Goal: Connect with others: Establish contact or relationships with other users

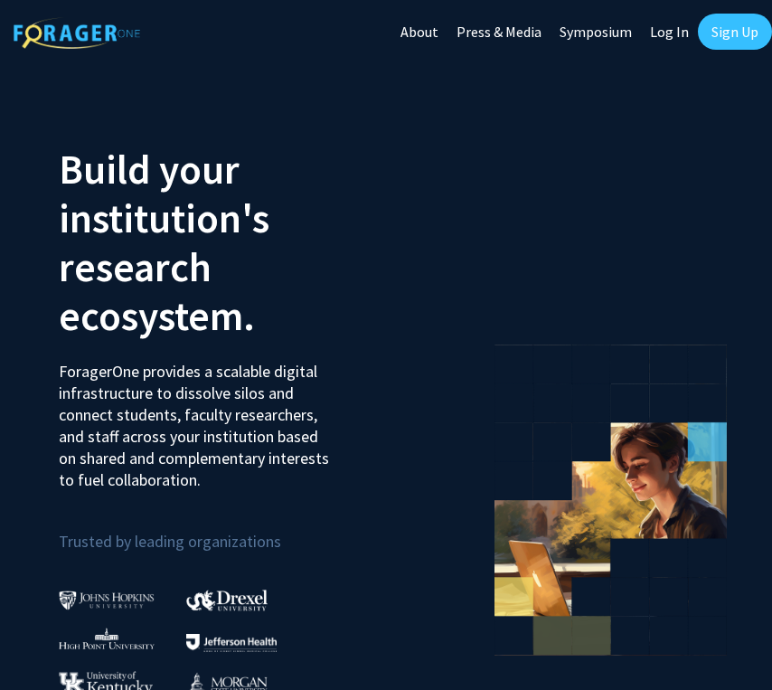
click at [718, 36] on link "Sign Up" at bounding box center [735, 32] width 74 height 36
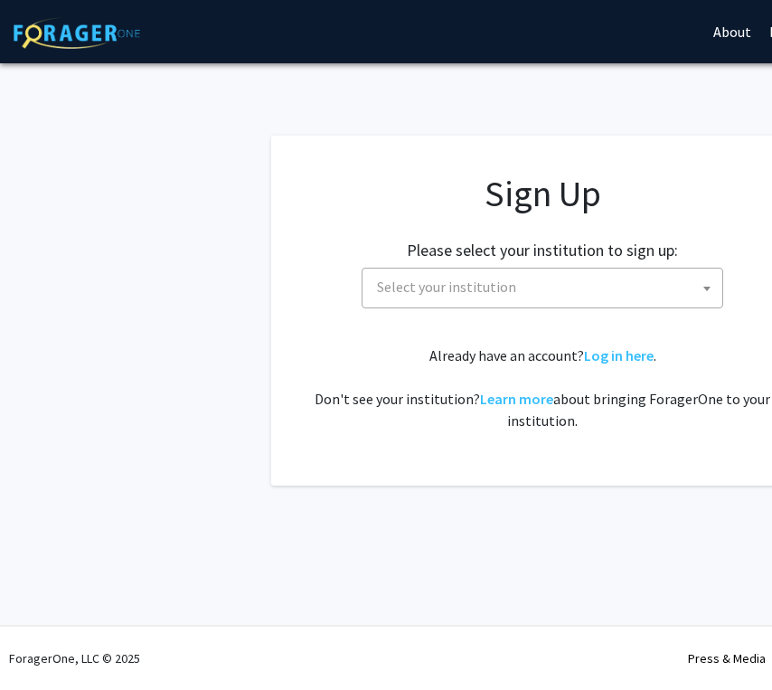
click at [421, 292] on span "Select your institution" at bounding box center [446, 287] width 139 height 18
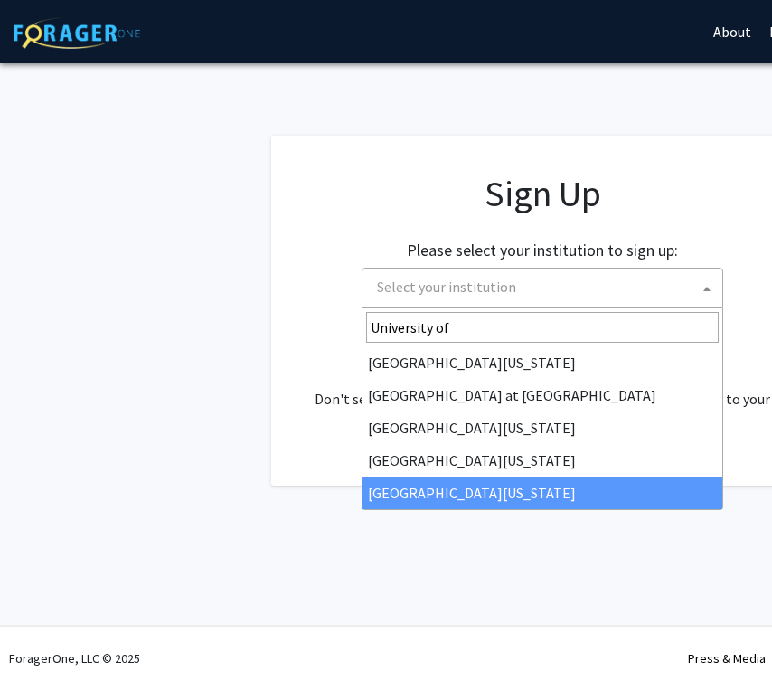
type input "University of"
select select "33"
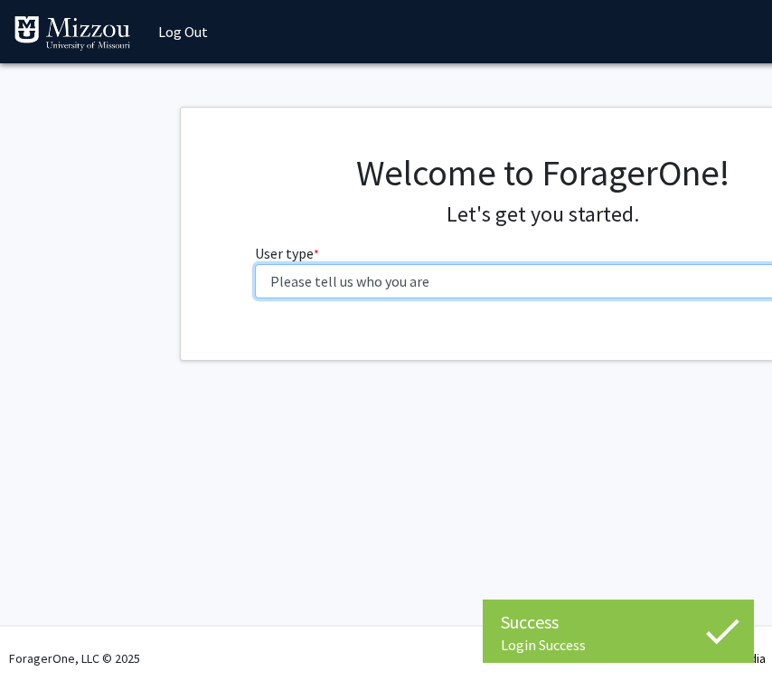
click at [423, 279] on select "Please tell us who you are Undergraduate Student Master's Student Doctoral Cand…" at bounding box center [543, 281] width 576 height 34
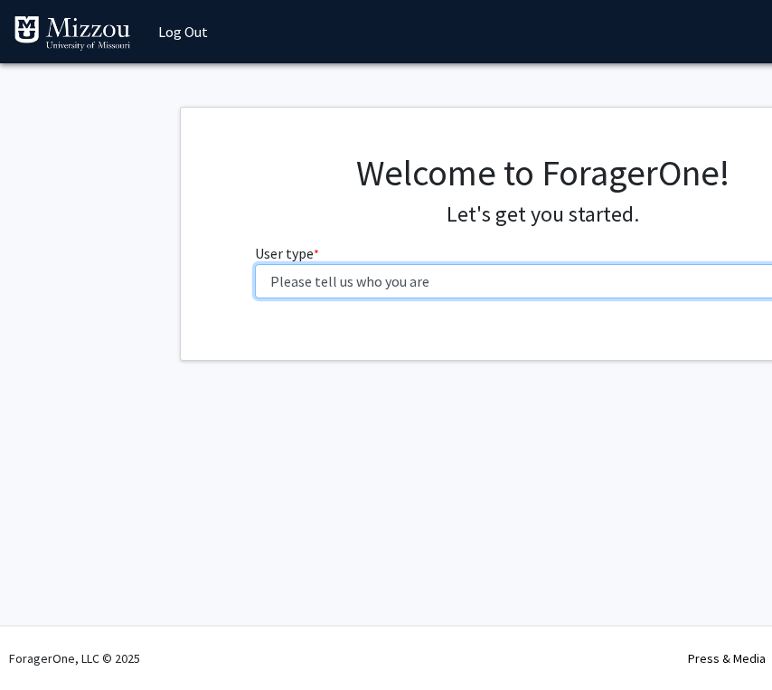
select select "1: undergrad"
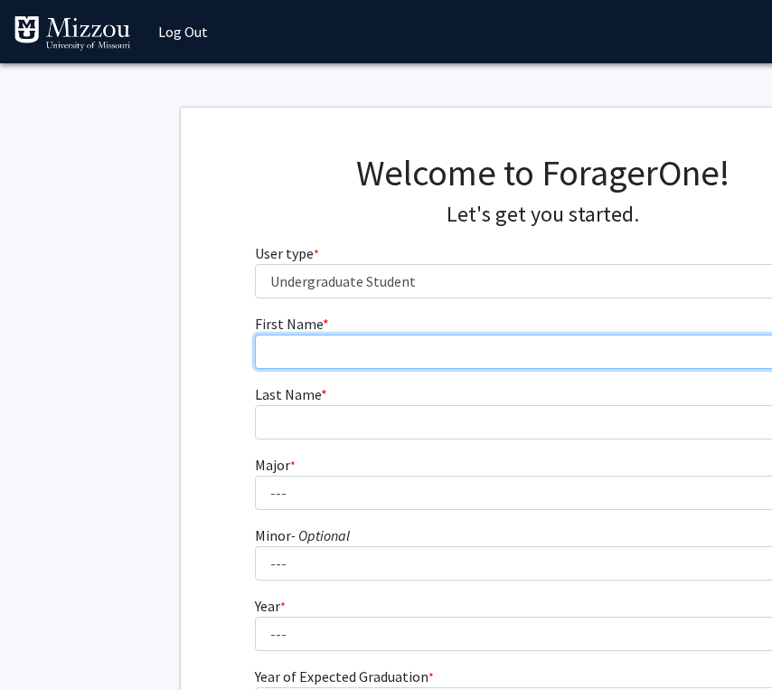
click at [352, 340] on input "First Name * required" at bounding box center [543, 352] width 576 height 34
type input "Ariel"
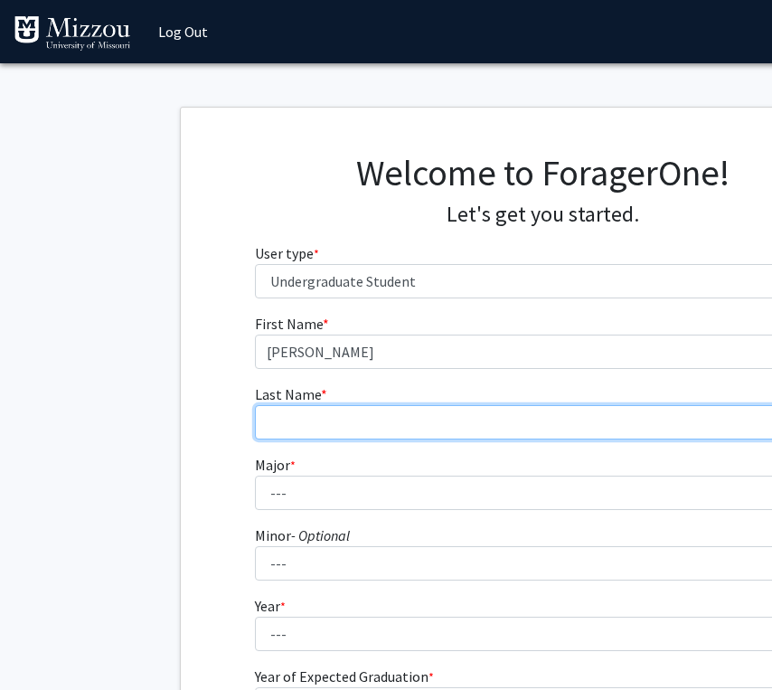
type input "Orth"
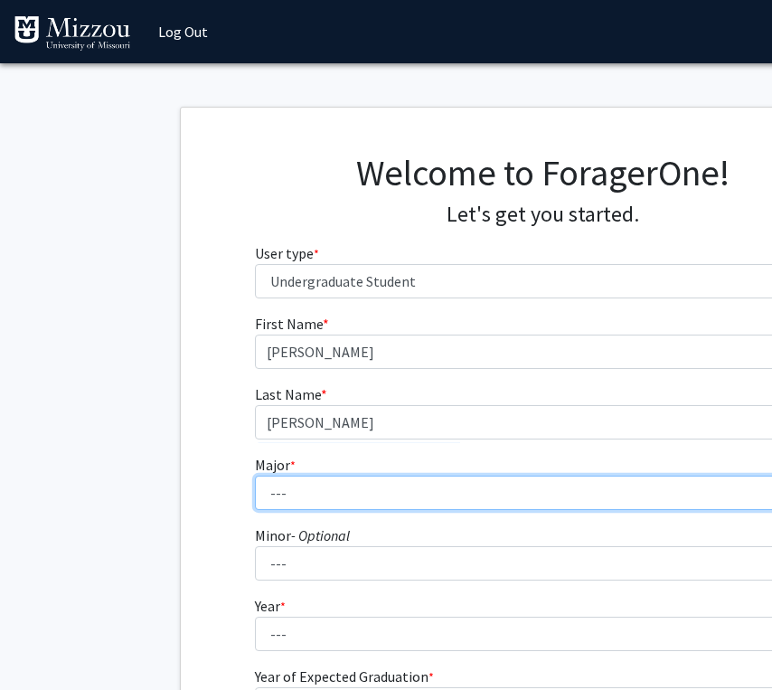
click at [290, 496] on select "--- Agribusiness Management Agricultural Education Agricultural Education: Comm…" at bounding box center [543, 493] width 576 height 34
select select "135: 2628"
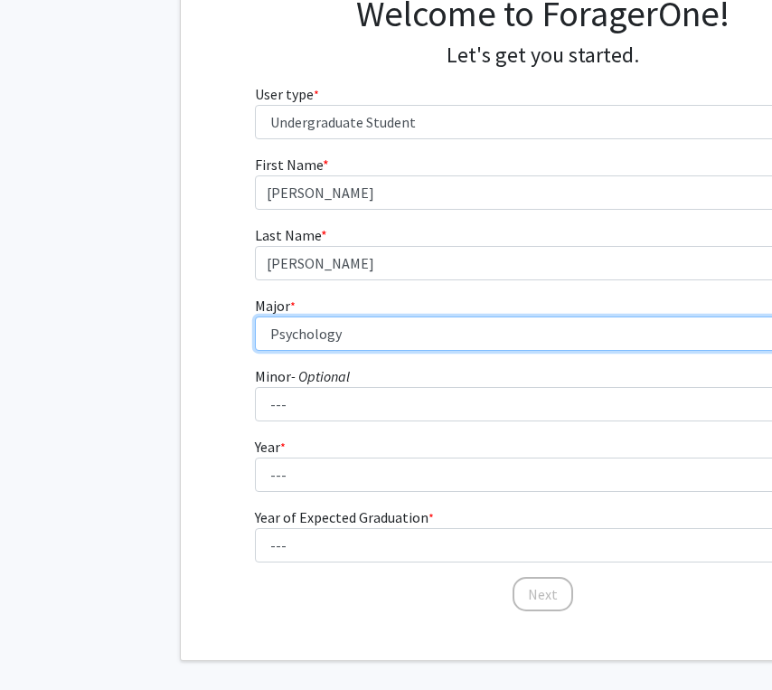
scroll to position [180, 0]
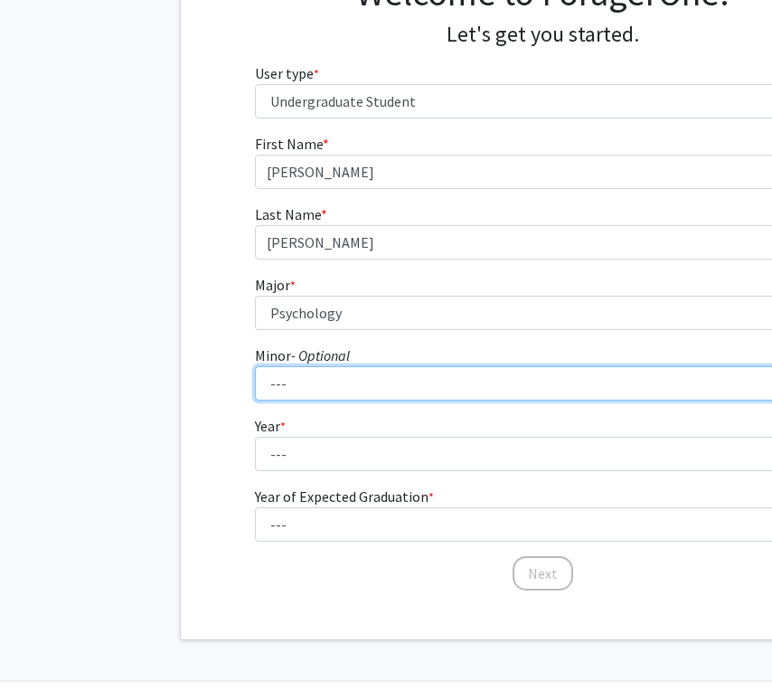
click at [301, 391] on select "--- Accountancy Aerospace Engineering Aerospace Studies Agribusiness Management…" at bounding box center [543, 383] width 576 height 34
select select "35: 1991"
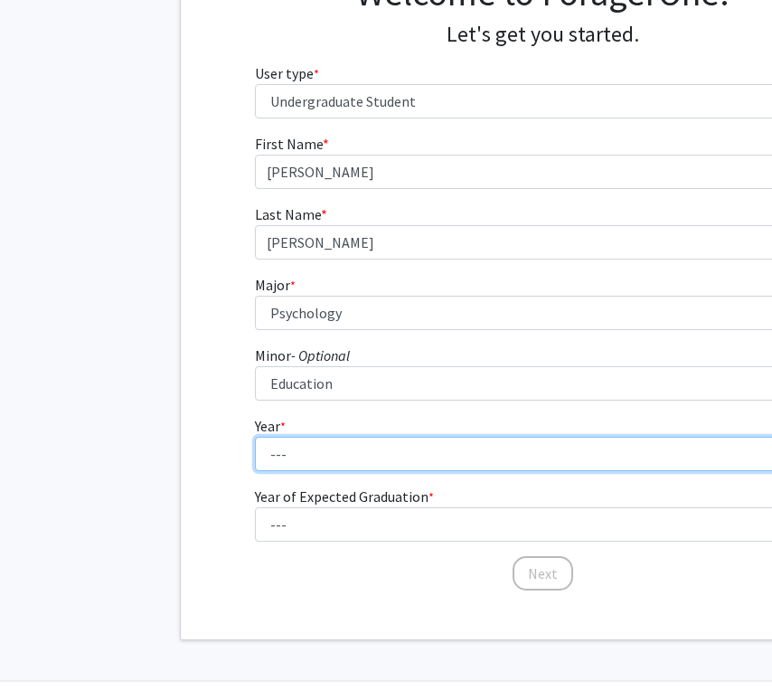
click at [297, 458] on select "--- First-year Sophomore Junior Senior Postbaccalaureate Certificate" at bounding box center [543, 454] width 576 height 34
select select "4: senior"
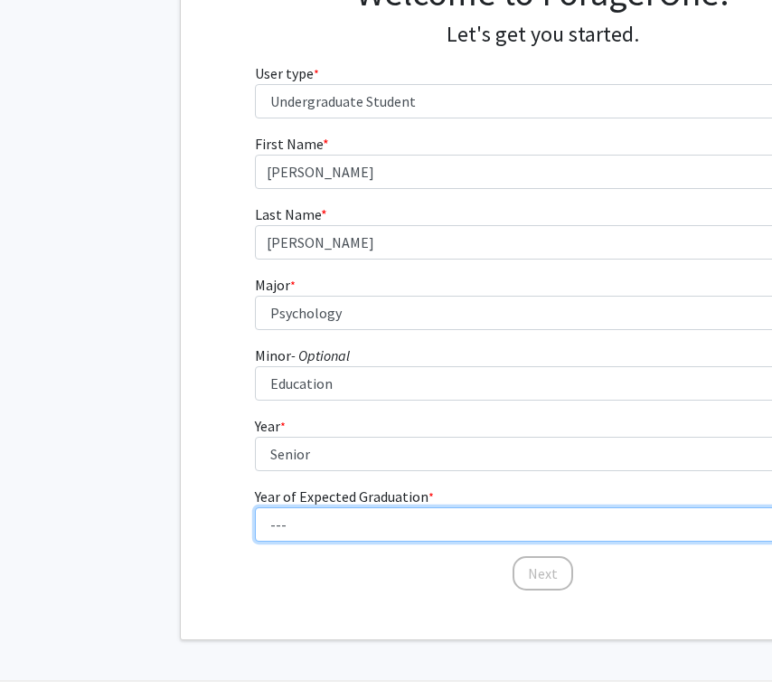
click at [325, 519] on select "--- 2025 2026 2027 2028 2029 2030 2031 2032 2033 2034" at bounding box center [543, 524] width 576 height 34
select select "2: 2026"
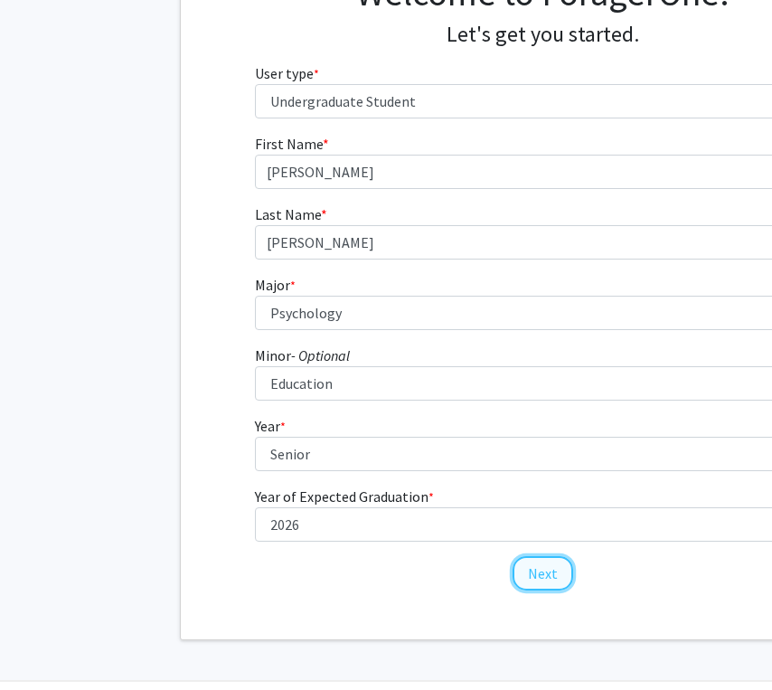
click at [532, 569] on button "Next" at bounding box center [543, 573] width 61 height 34
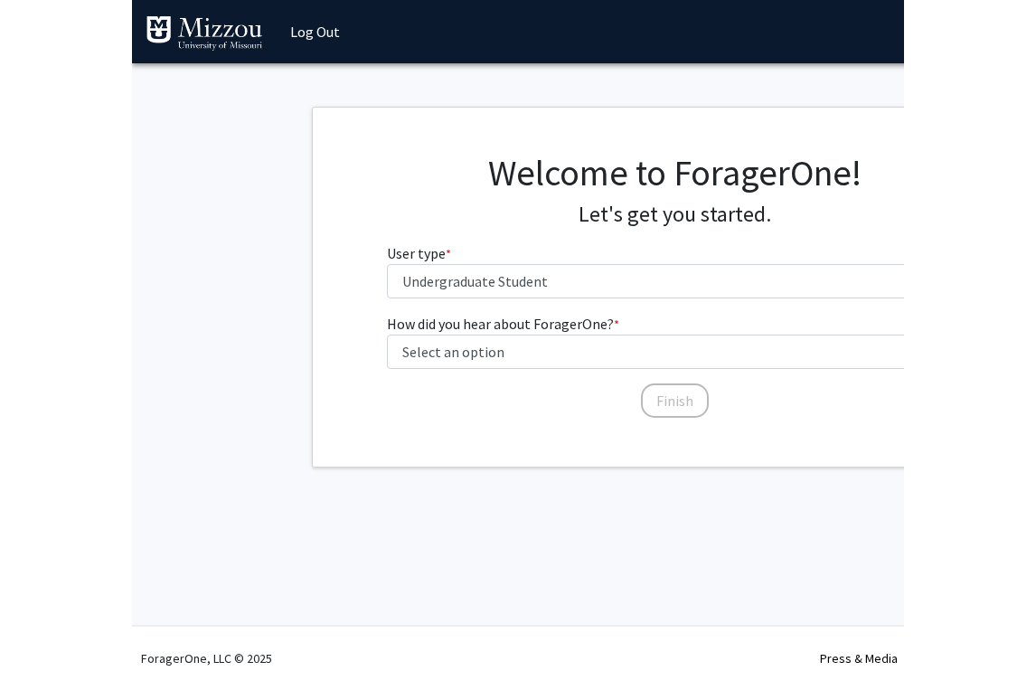
scroll to position [0, 0]
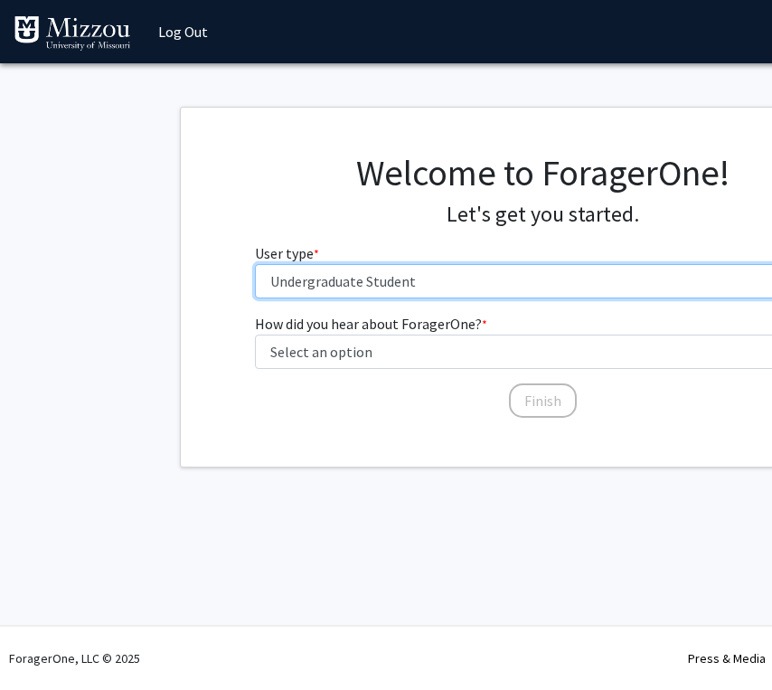
click at [335, 280] on select "Please tell us who you are Undergraduate Student Master's Student Doctoral Cand…" at bounding box center [543, 281] width 576 height 34
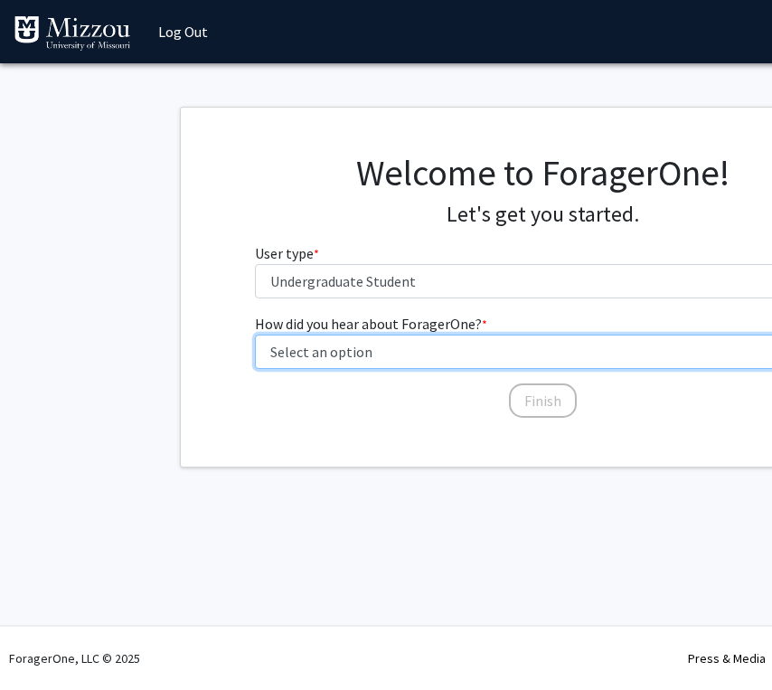
click at [344, 357] on select "Select an option Peer/student recommendation Faculty/staff recommendation Unive…" at bounding box center [543, 352] width 576 height 34
select select "2: faculty_recommendation"
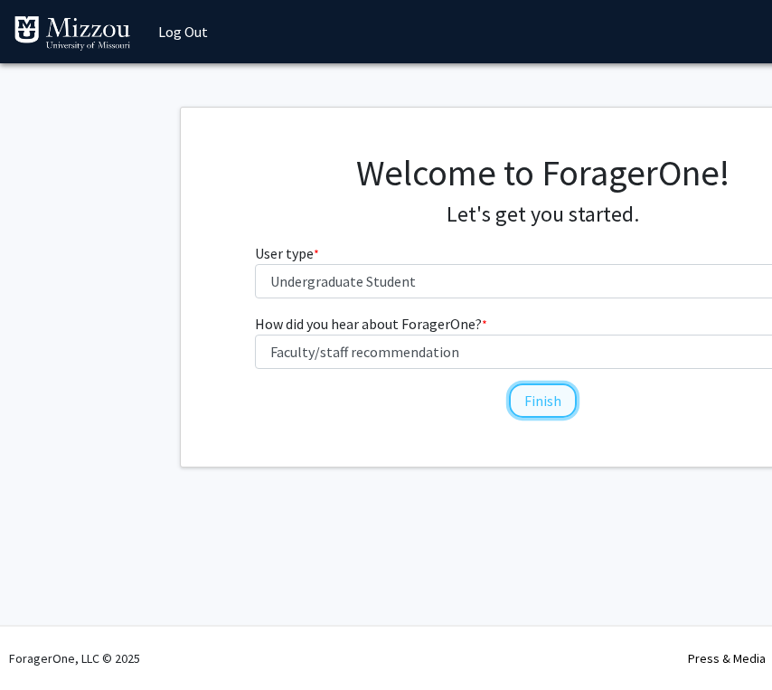
click at [540, 397] on button "Finish" at bounding box center [543, 400] width 68 height 34
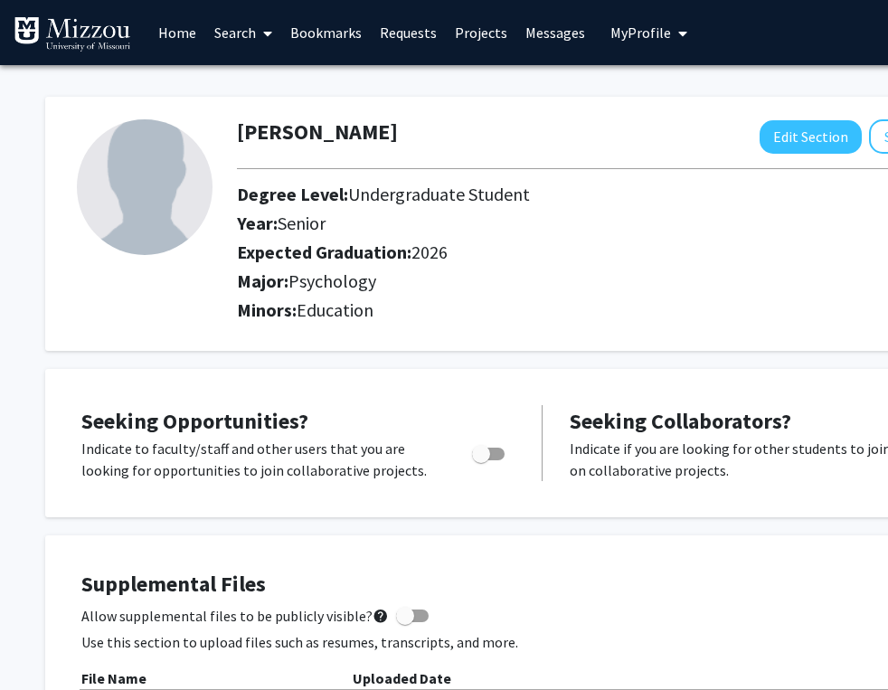
click at [771, 272] on h2 "Major: Psychology" at bounding box center [622, 281] width 771 height 22
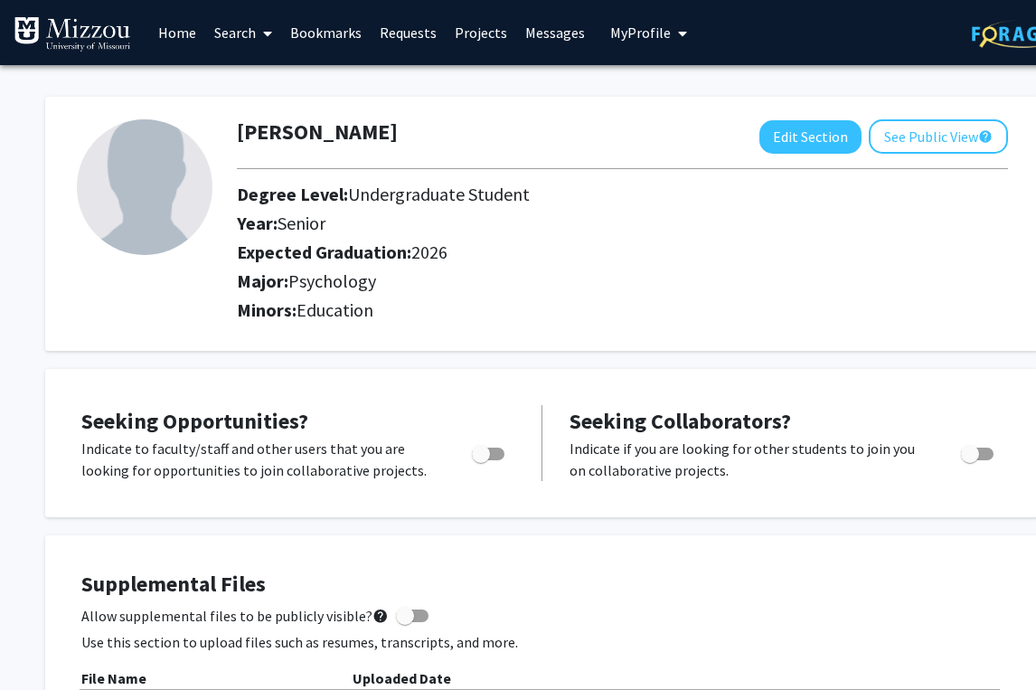
click at [239, 28] on link "Search" at bounding box center [243, 32] width 76 height 63
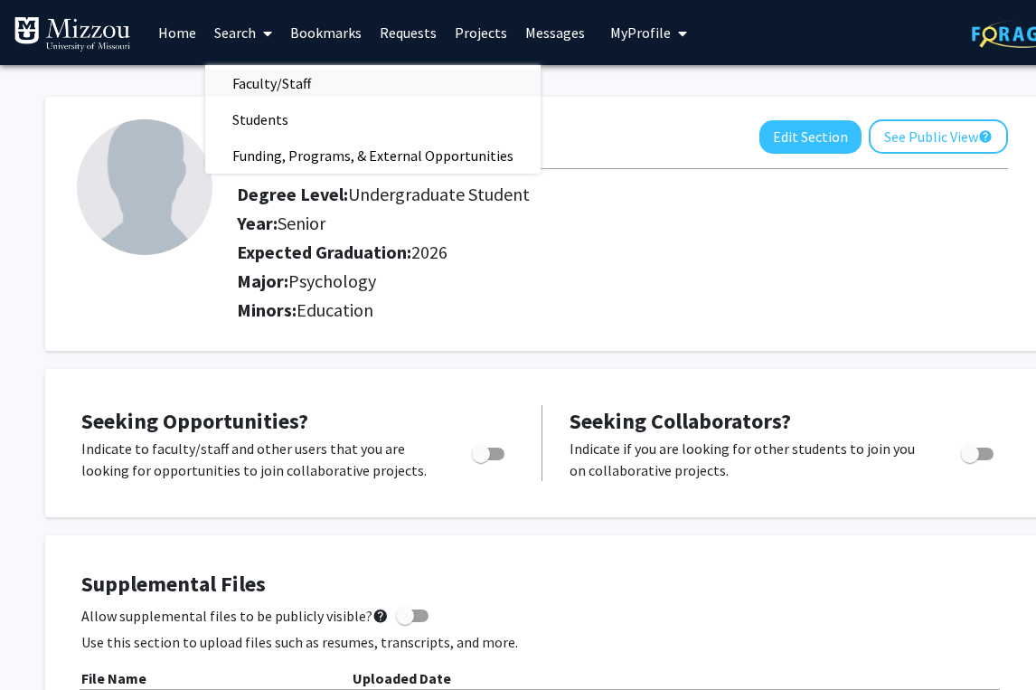
click at [268, 86] on span "Faculty/Staff" at bounding box center [271, 83] width 133 height 36
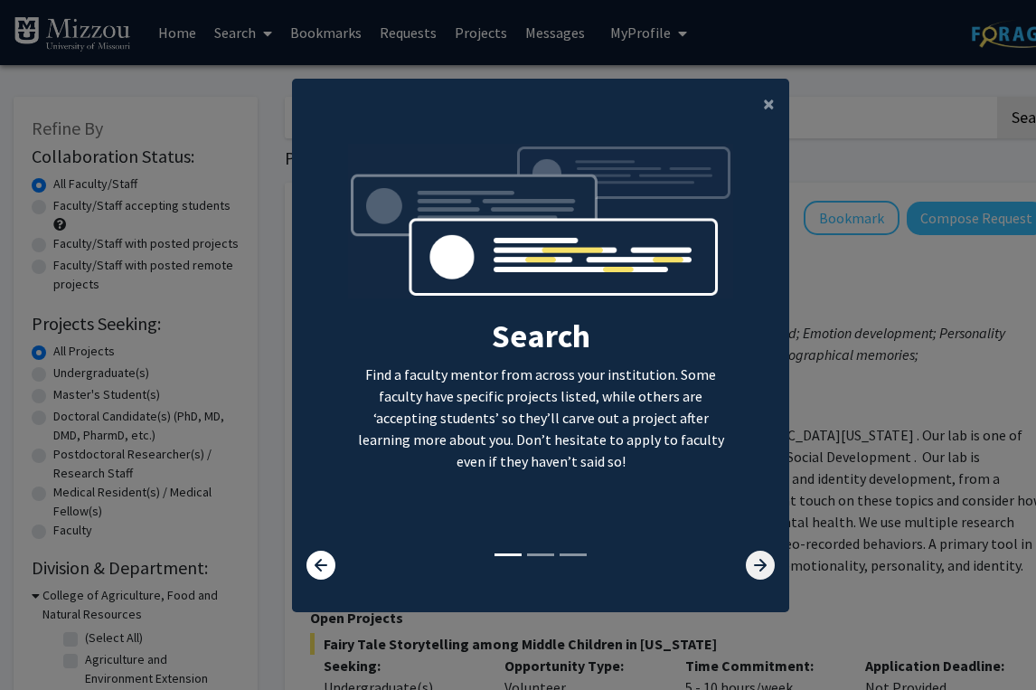
click at [764, 566] on icon at bounding box center [760, 565] width 29 height 29
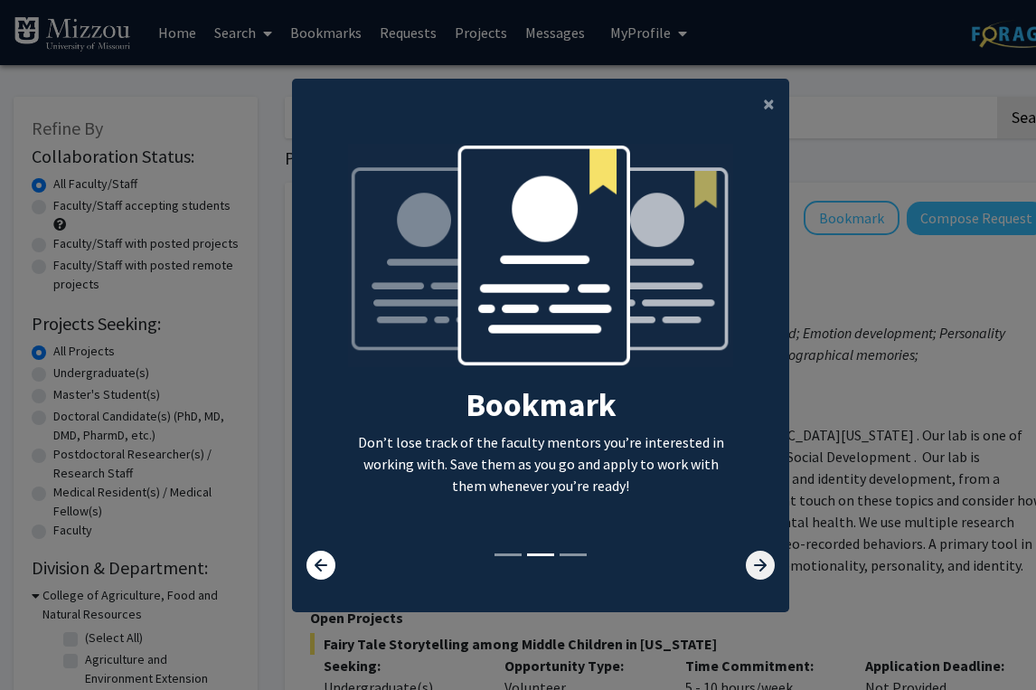
click at [761, 564] on icon at bounding box center [760, 565] width 29 height 29
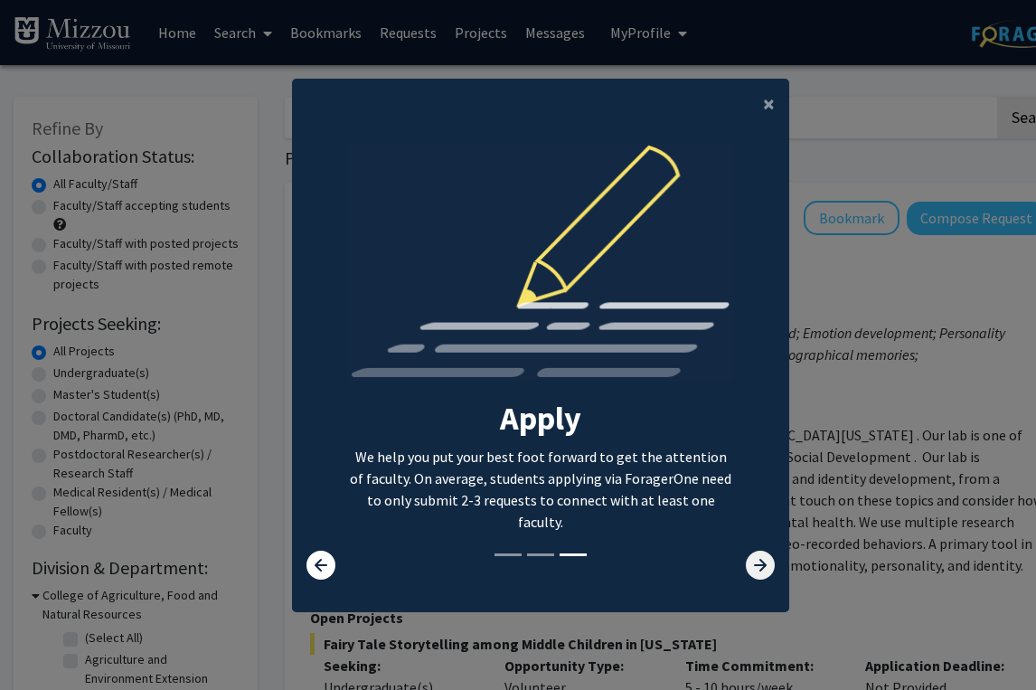
click at [754, 567] on icon at bounding box center [760, 565] width 29 height 29
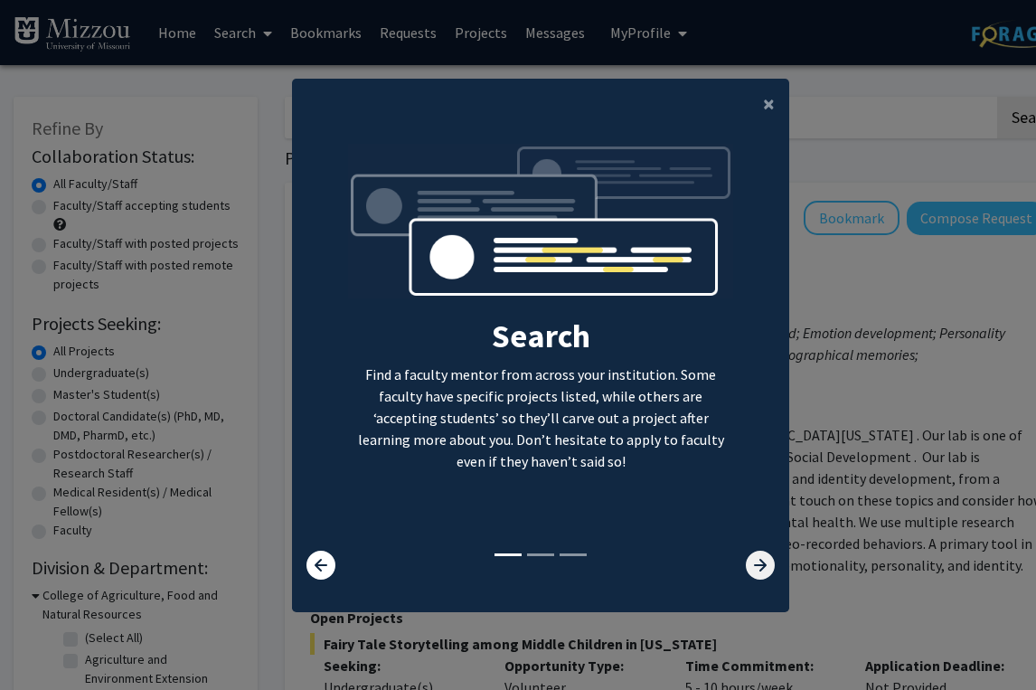
click at [754, 567] on icon at bounding box center [760, 565] width 29 height 29
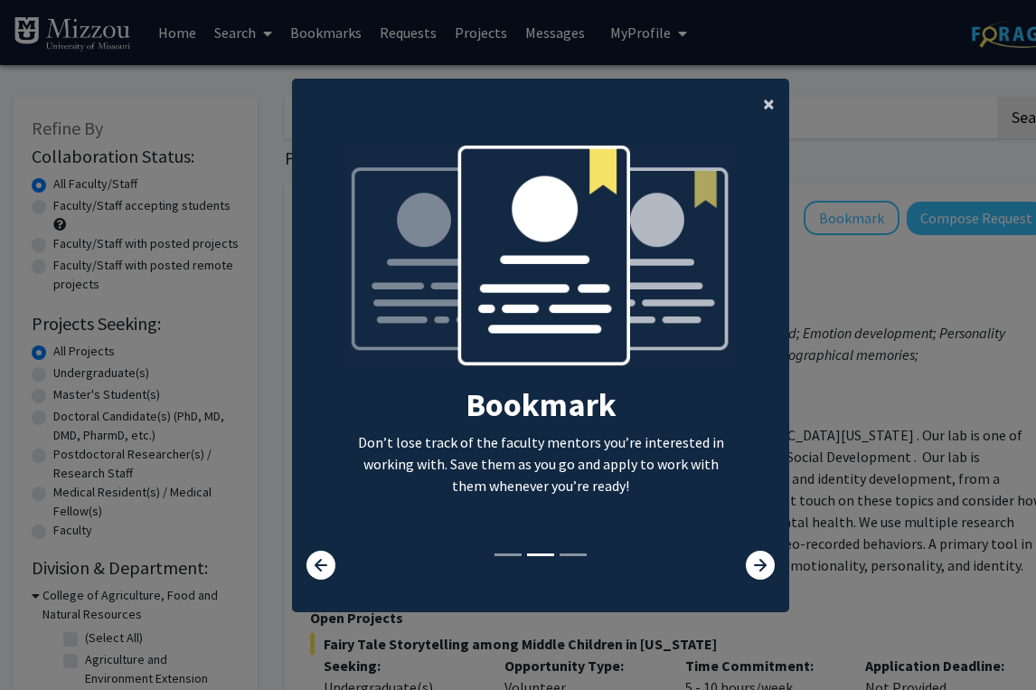
click at [771, 97] on span "×" at bounding box center [769, 104] width 12 height 28
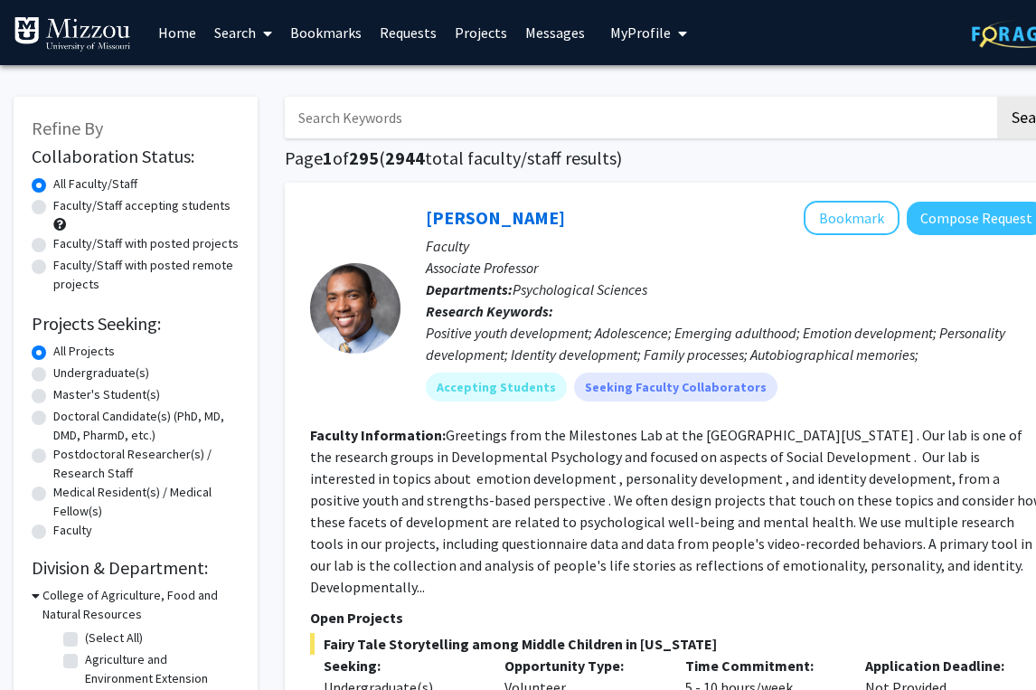
click at [396, 128] on input "Search Keywords" at bounding box center [640, 118] width 710 height 42
type input "Dr. Ellis-Kalton"
click at [771, 97] on button "Search" at bounding box center [1034, 118] width 74 height 42
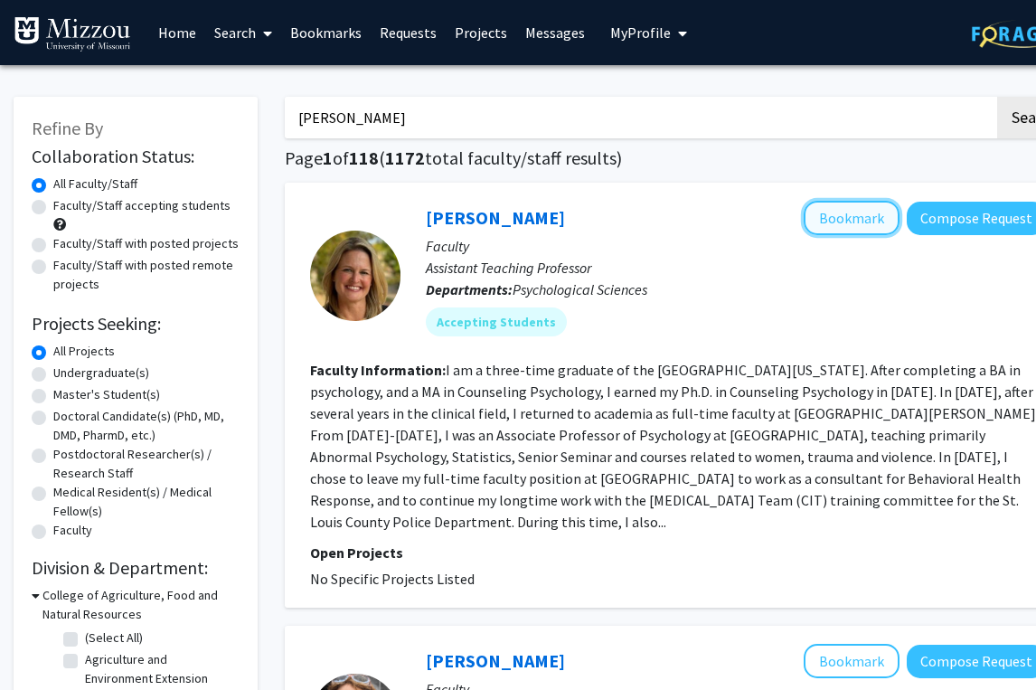
click at [771, 211] on button "Bookmark" at bounding box center [852, 218] width 96 height 34
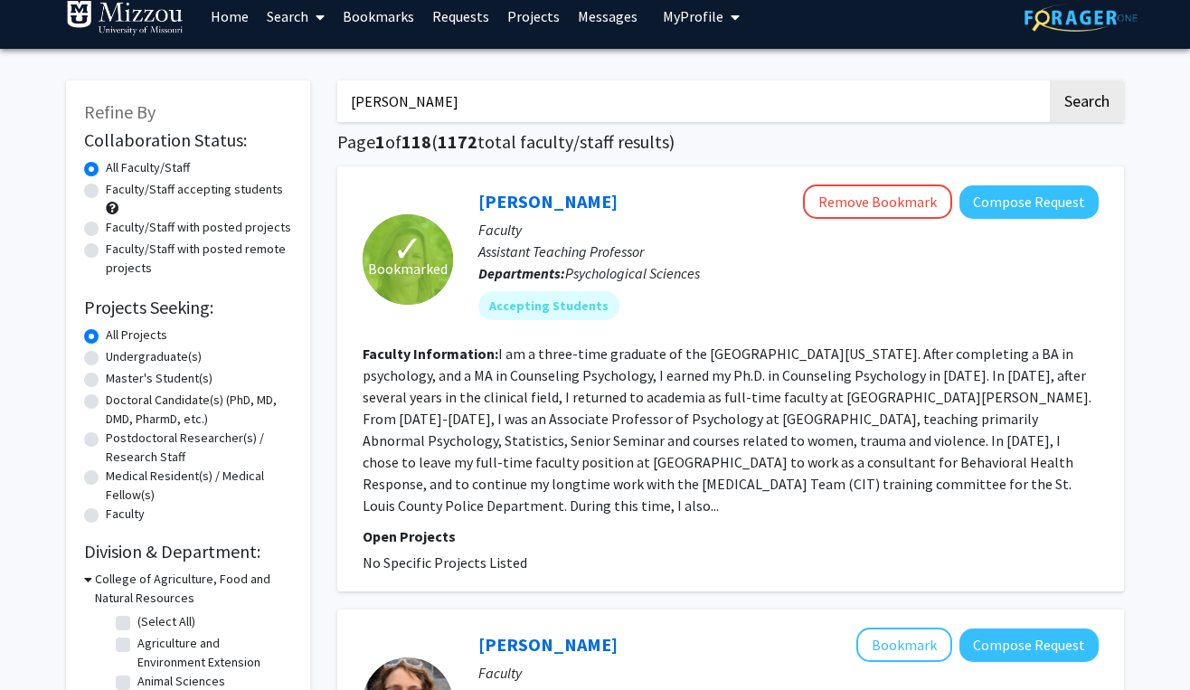
scroll to position [10, 0]
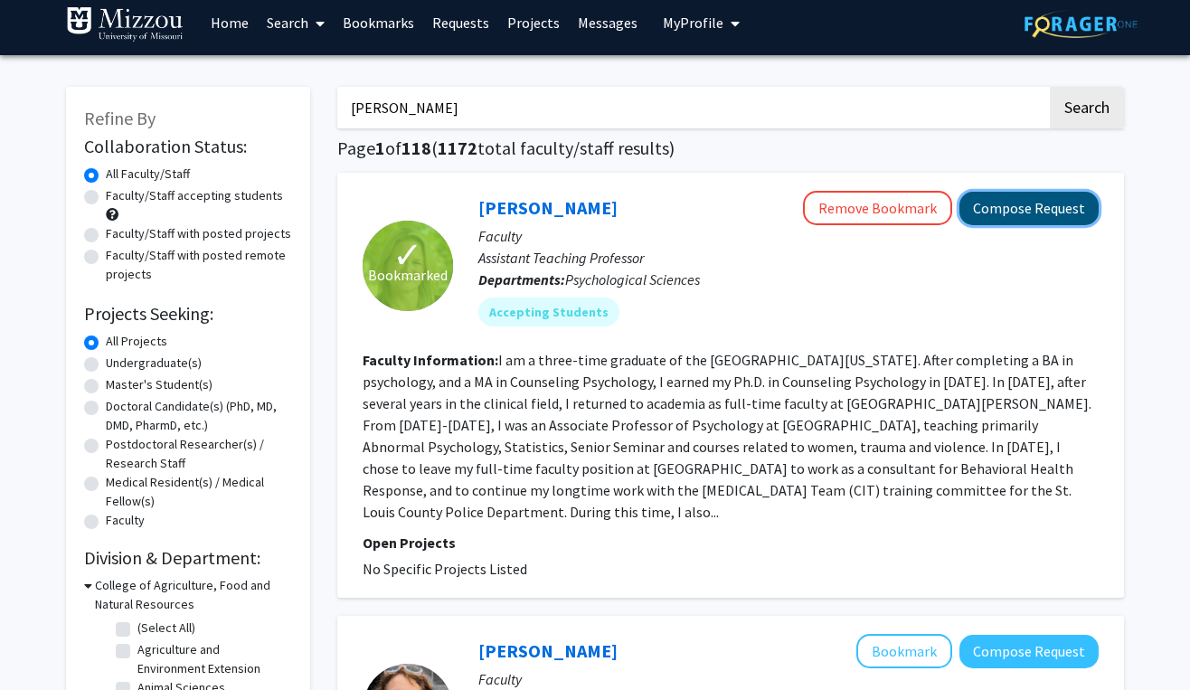
click at [771, 213] on button "Compose Request" at bounding box center [1029, 208] width 139 height 33
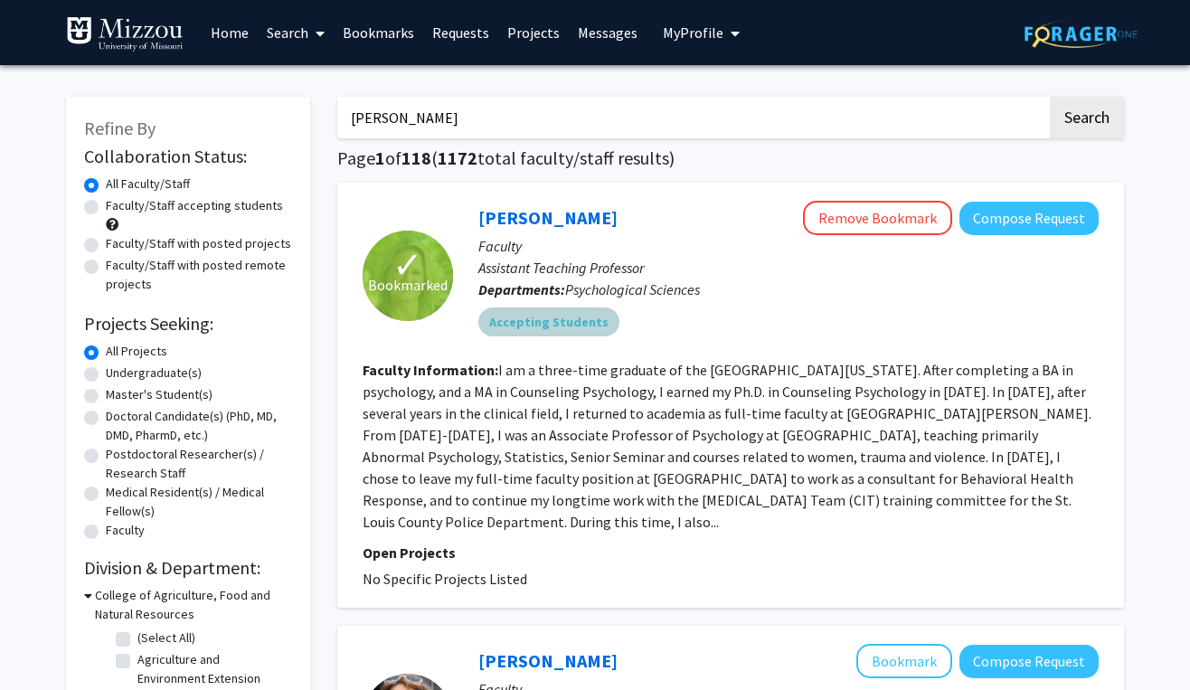
click at [508, 322] on mat-chip "Accepting Students" at bounding box center [548, 321] width 141 height 29
click at [534, 218] on link "Carrie Ellis-Kalton" at bounding box center [547, 217] width 139 height 23
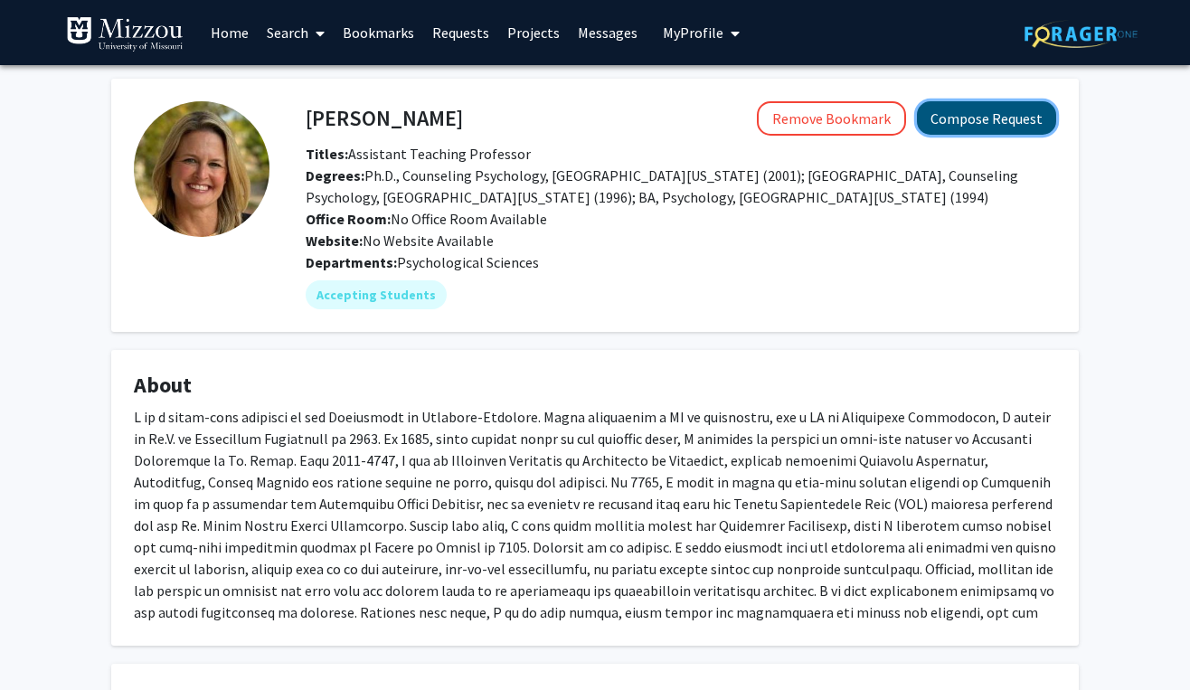
click at [771, 113] on button "Compose Request" at bounding box center [986, 117] width 139 height 33
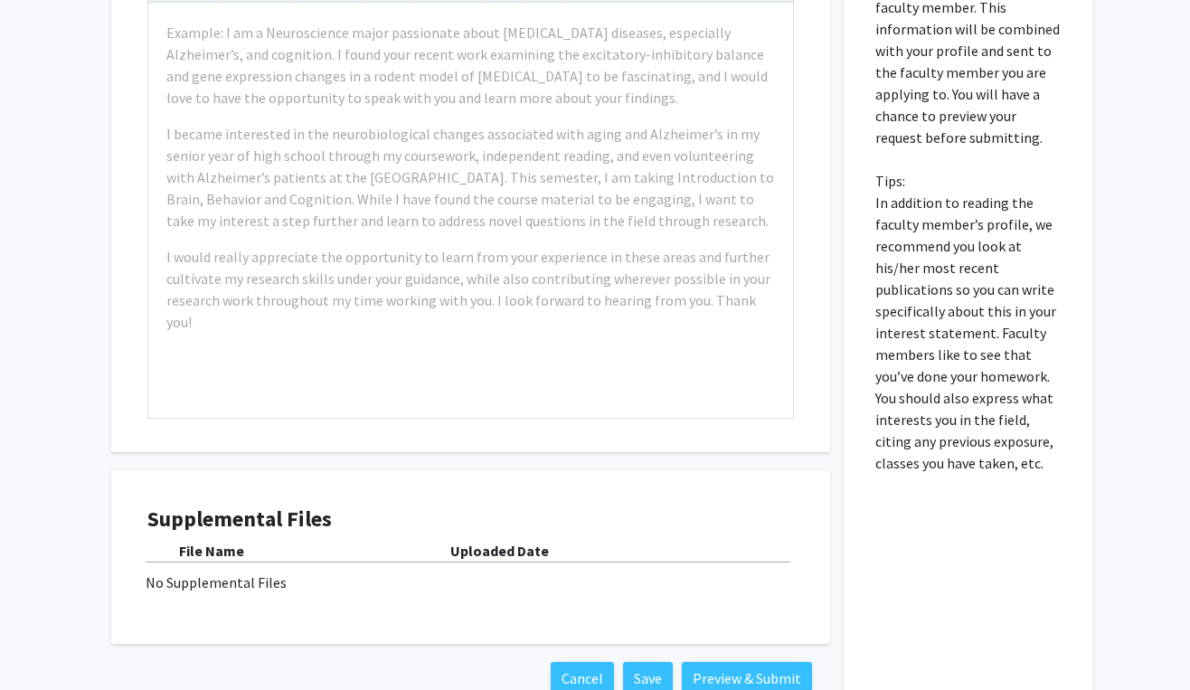
scroll to position [350, 0]
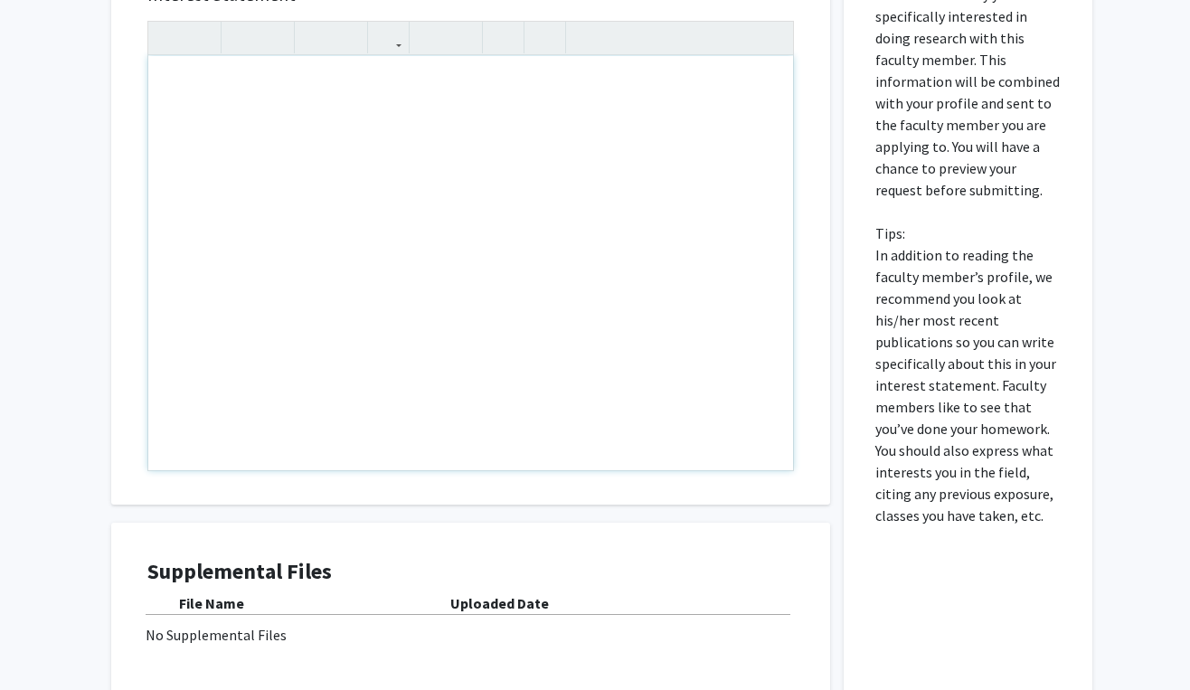
click at [163, 71] on div "Note to users with screen readers: Please press Alt+0 or Option+0 to deactivate…" at bounding box center [470, 263] width 645 height 414
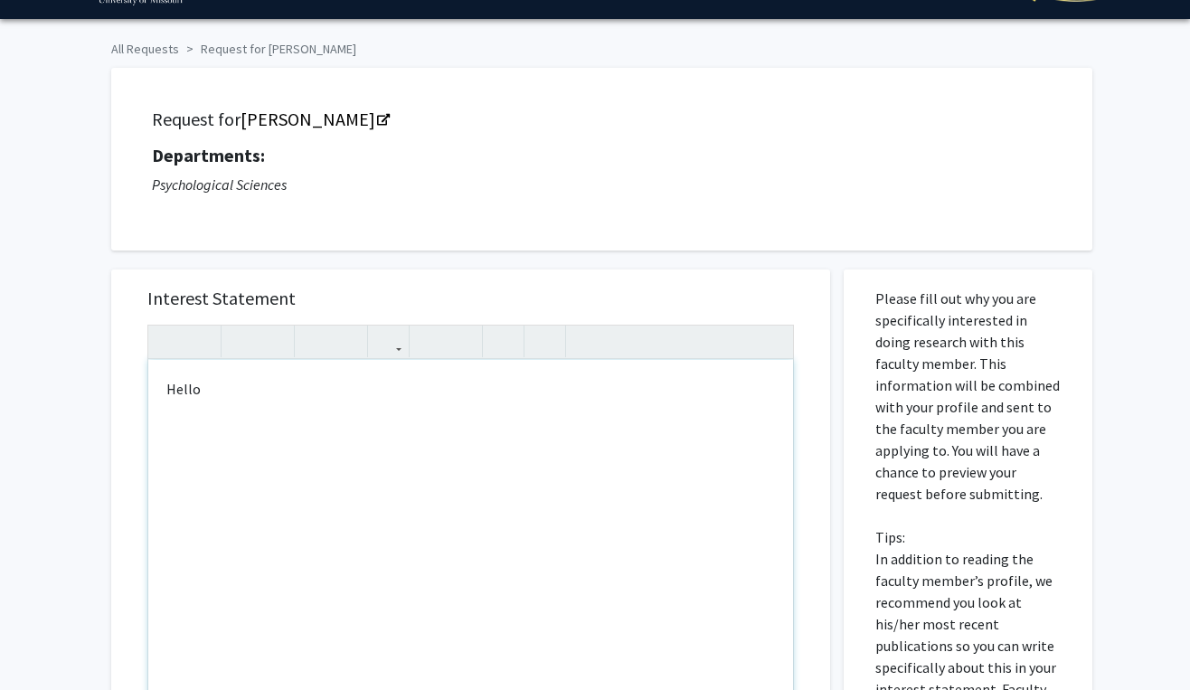
scroll to position [55, 0]
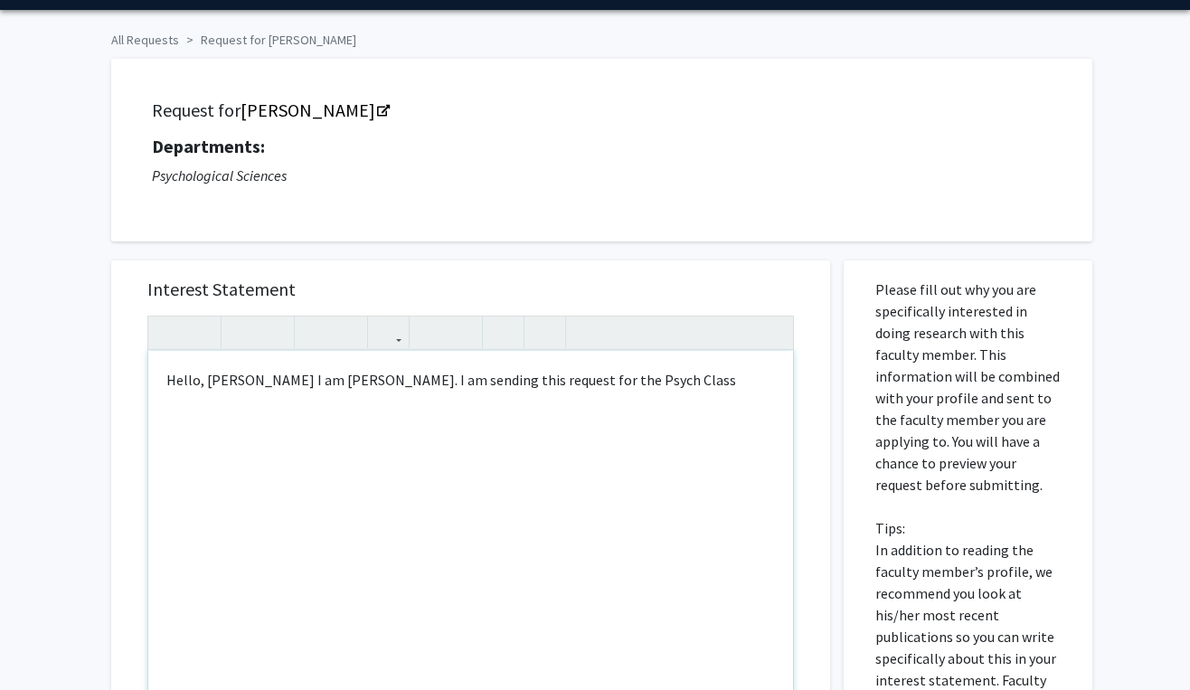
click at [624, 378] on div "Hello, Dr. Ellis-Kalton I am Ariel Orth. I am sending this request for the Psyc…" at bounding box center [470, 558] width 645 height 414
click at [710, 378] on div "Hello, Dr. Ellis-Kalton I am Ariel Orth. I am sending this request for the Psyc…" at bounding box center [470, 558] width 645 height 414
click at [243, 375] on div "Hello, Dr. Ellis-Kalton I am Ariel Orth. I am sending this request for the Psyc…" at bounding box center [470, 558] width 645 height 414
type textarea "Hello, Dr. Ellis-Kalton, I am Ariel Orth. I am sending this request for the Psy…"
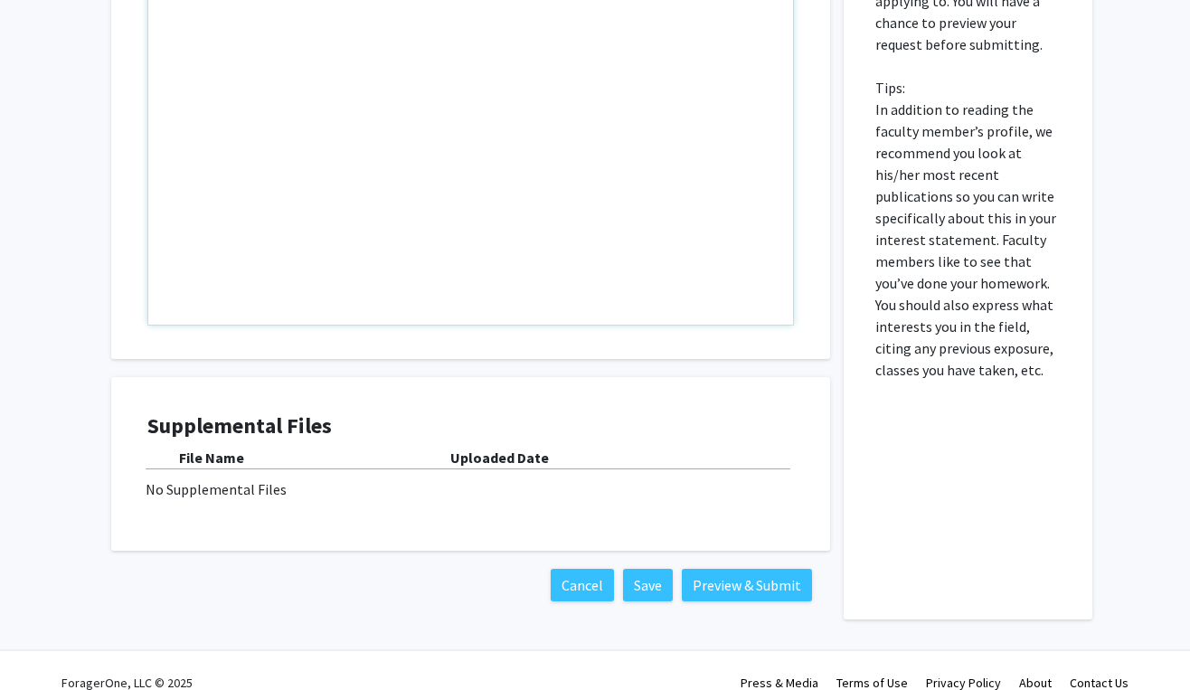
scroll to position [496, 0]
click at [761, 581] on button "Preview & Submit" at bounding box center [747, 584] width 130 height 33
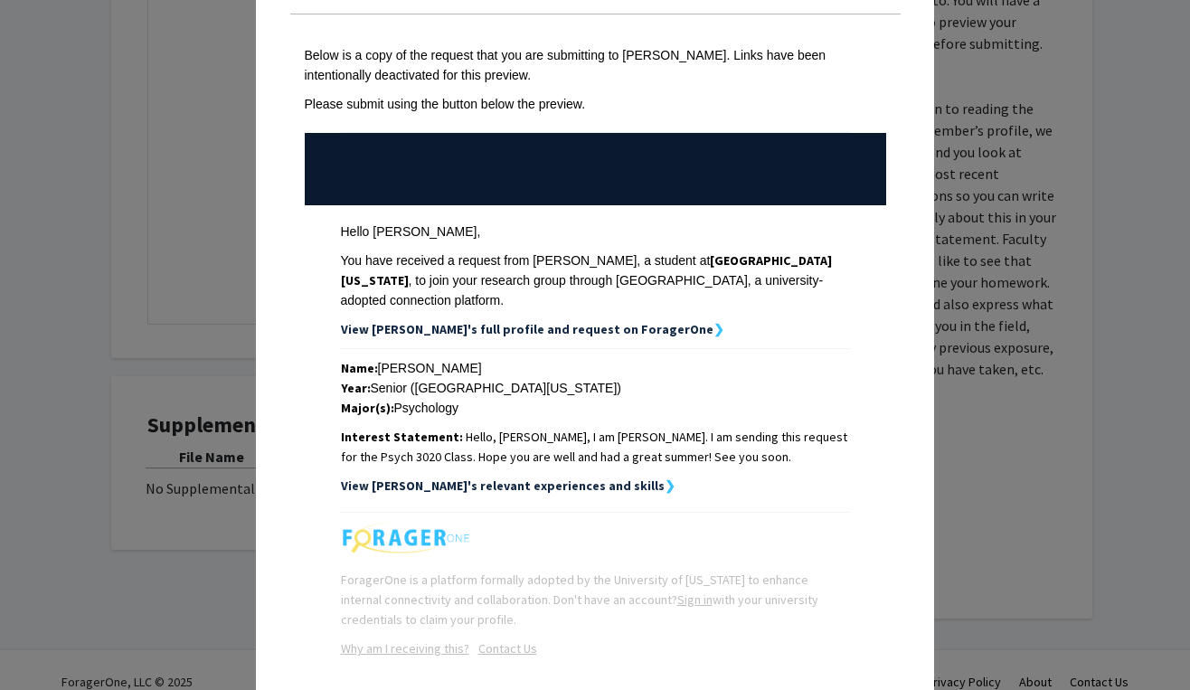
scroll to position [150, 0]
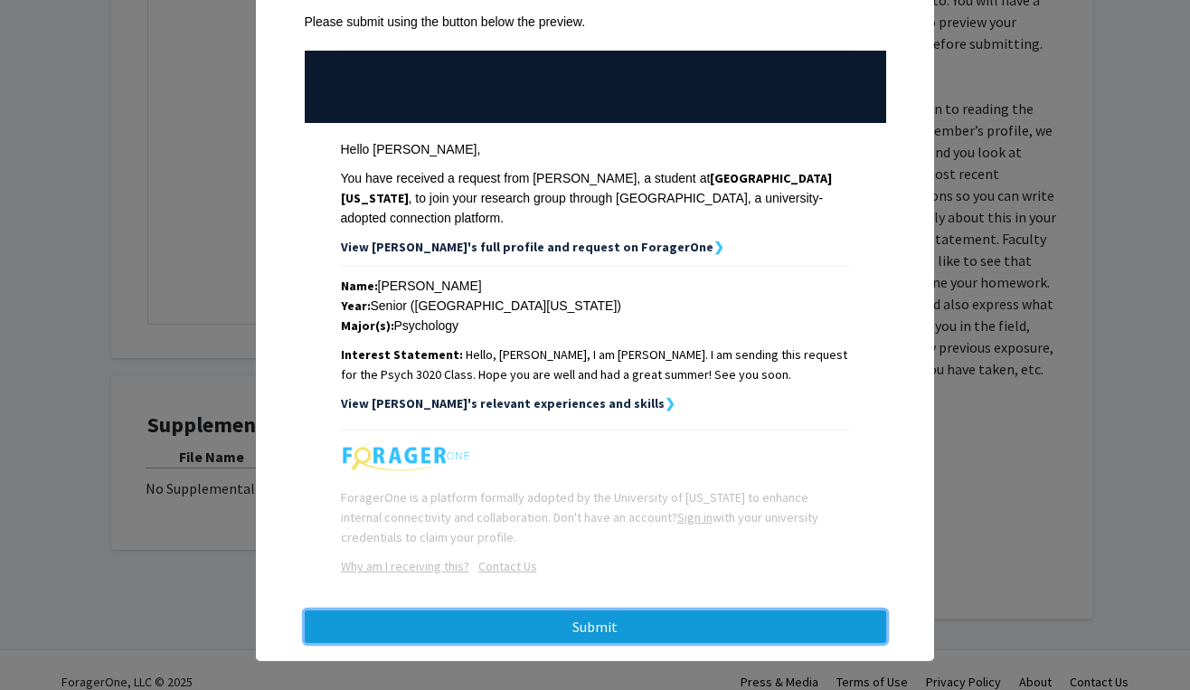
click at [560, 611] on button "Submit" at bounding box center [595, 626] width 581 height 33
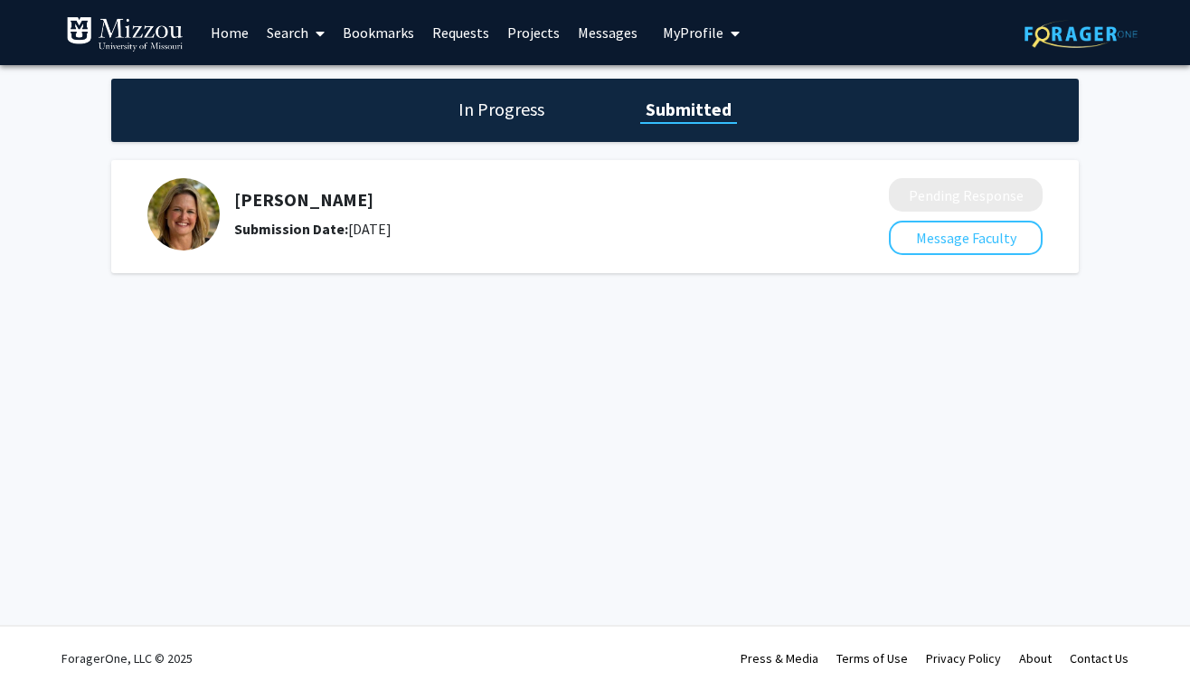
click at [232, 24] on link "Home" at bounding box center [230, 32] width 56 height 63
